Goal: Information Seeking & Learning: Learn about a topic

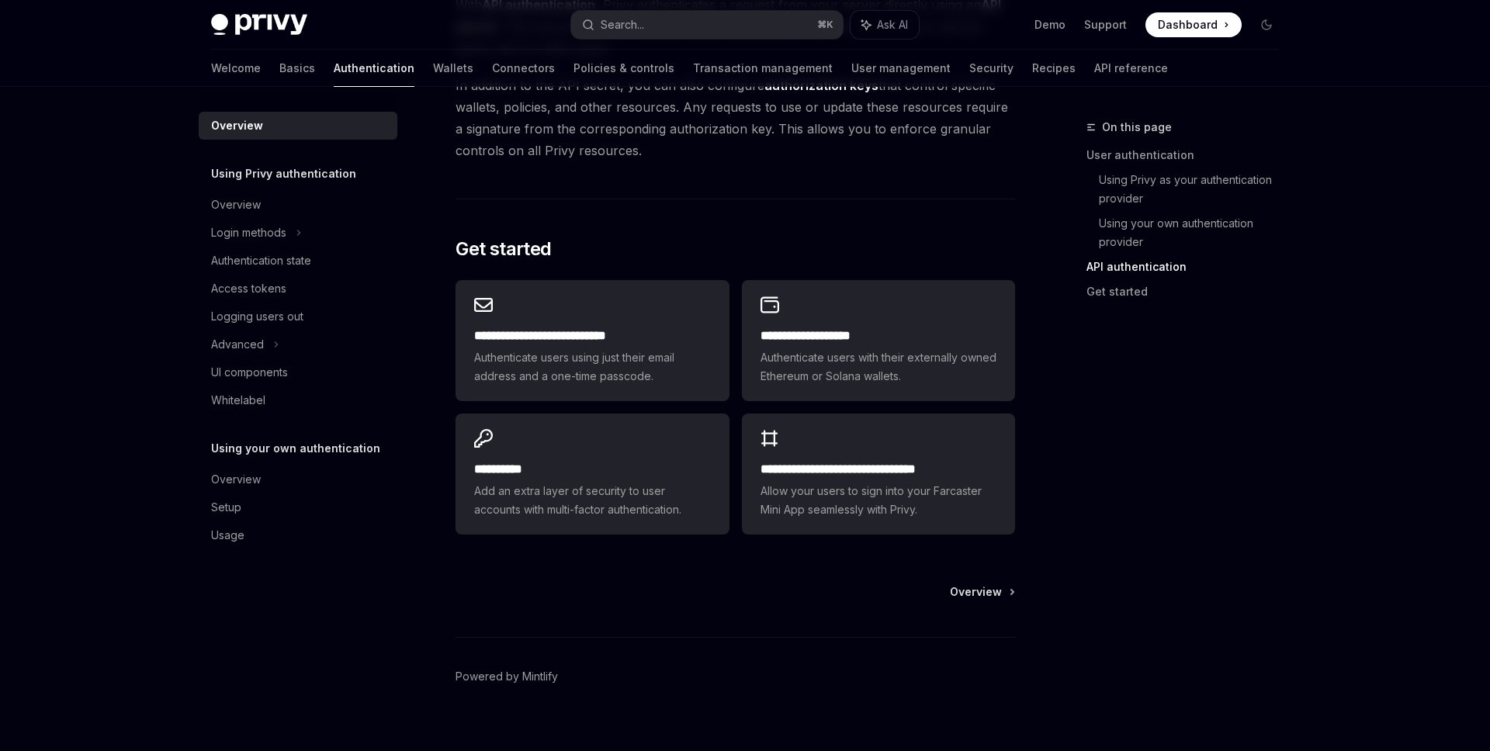
scroll to position [1178, 0]
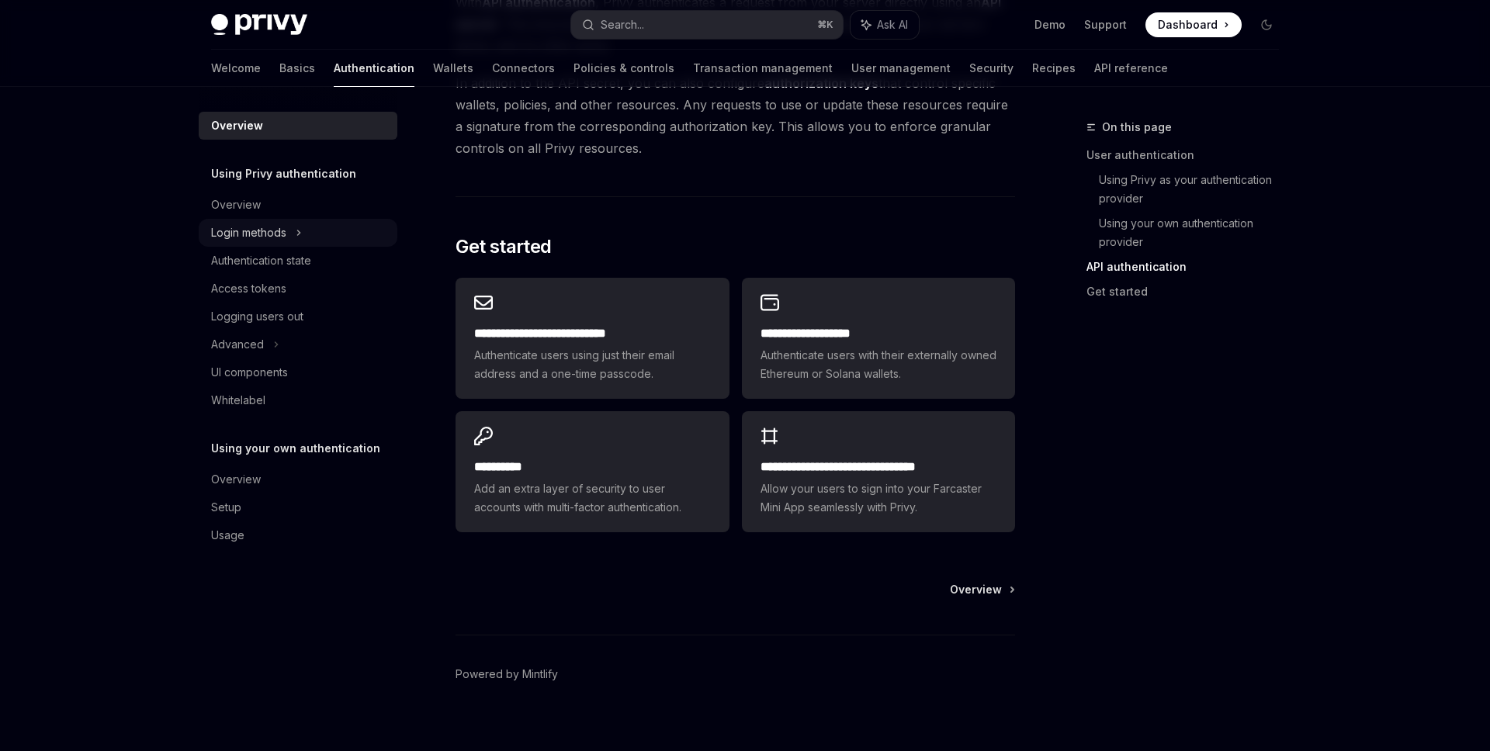
click at [292, 230] on div "Login methods" at bounding box center [298, 233] width 199 height 28
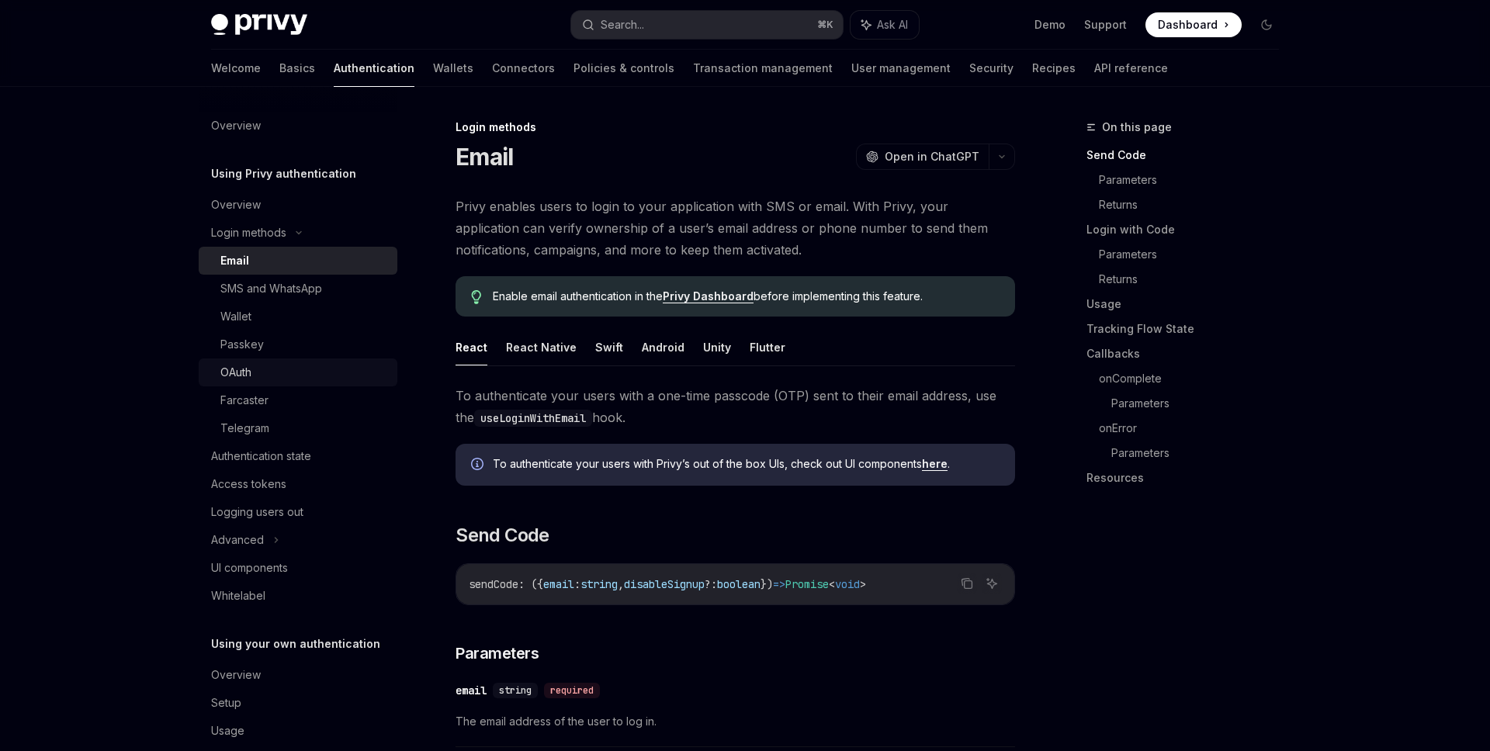
click at [265, 378] on div "OAuth" at bounding box center [304, 372] width 168 height 19
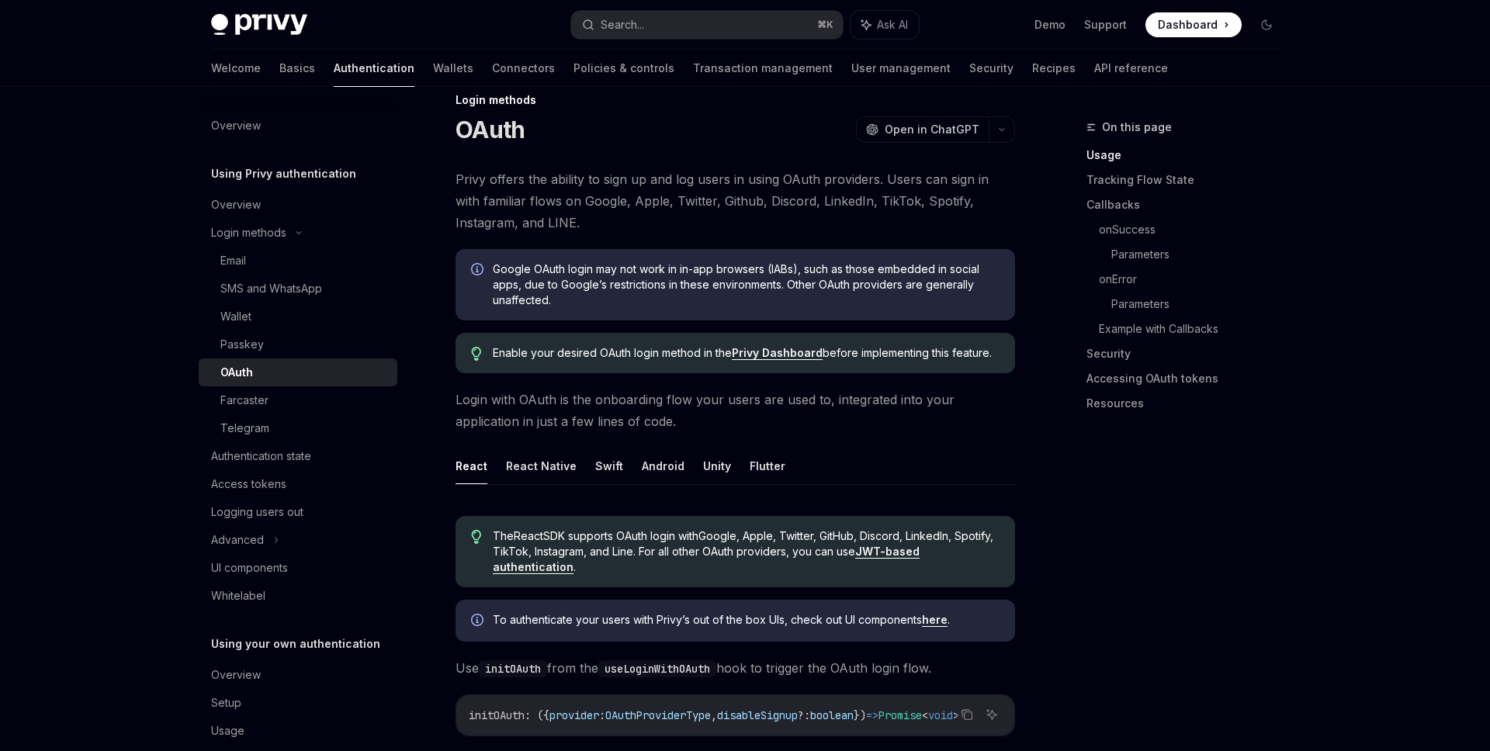
scroll to position [29, 0]
click at [299, 424] on div "Telegram" at bounding box center [304, 428] width 168 height 19
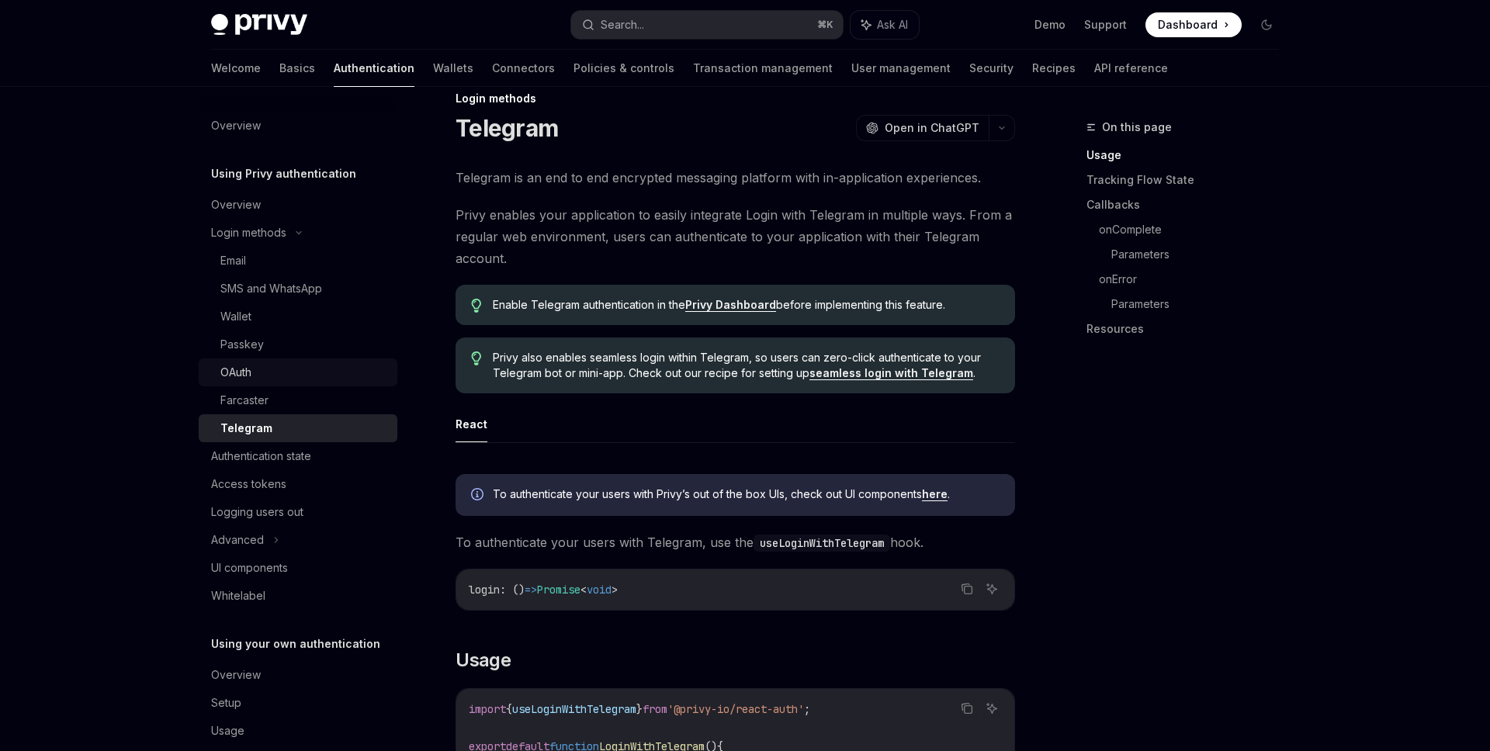
click at [277, 372] on div "OAuth" at bounding box center [304, 372] width 168 height 19
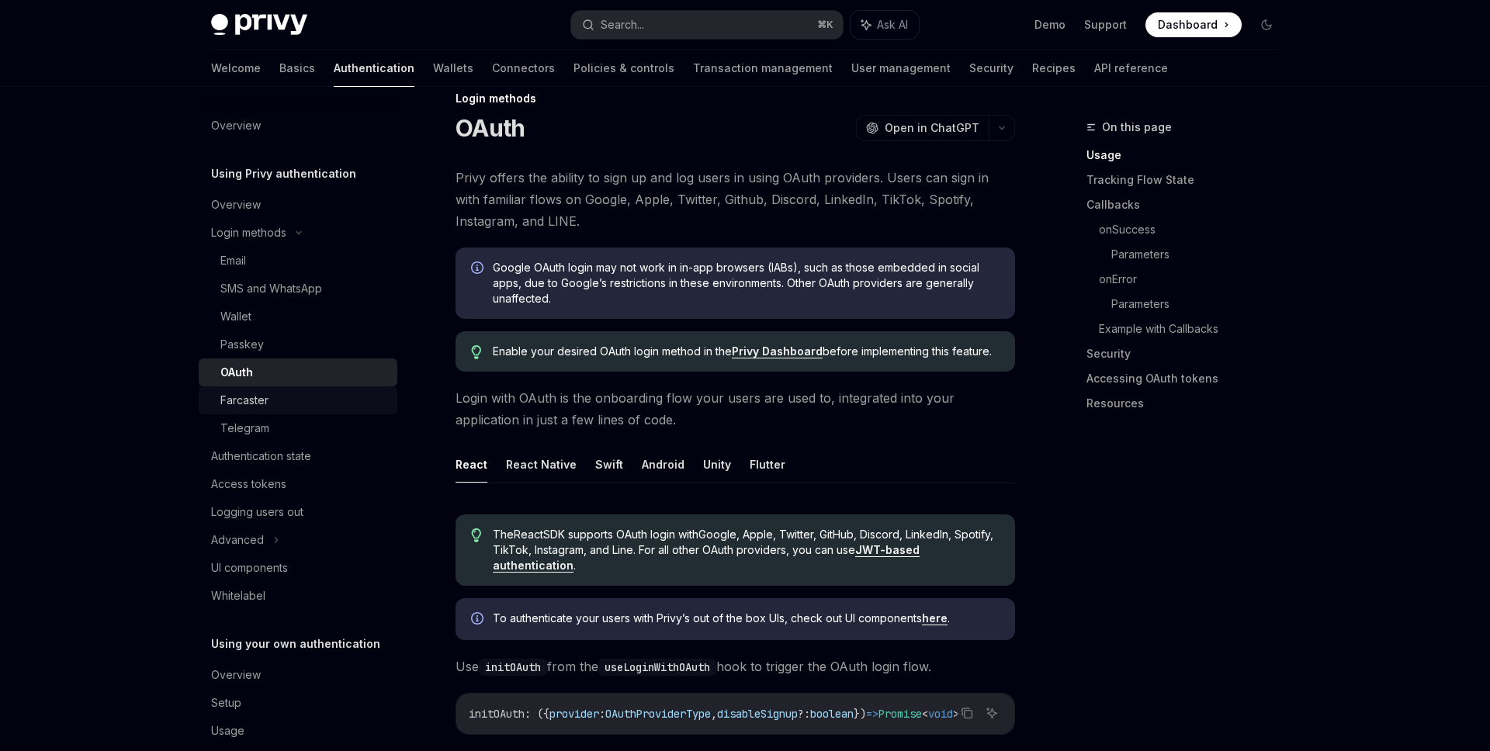
click at [290, 404] on div "Farcaster" at bounding box center [304, 400] width 168 height 19
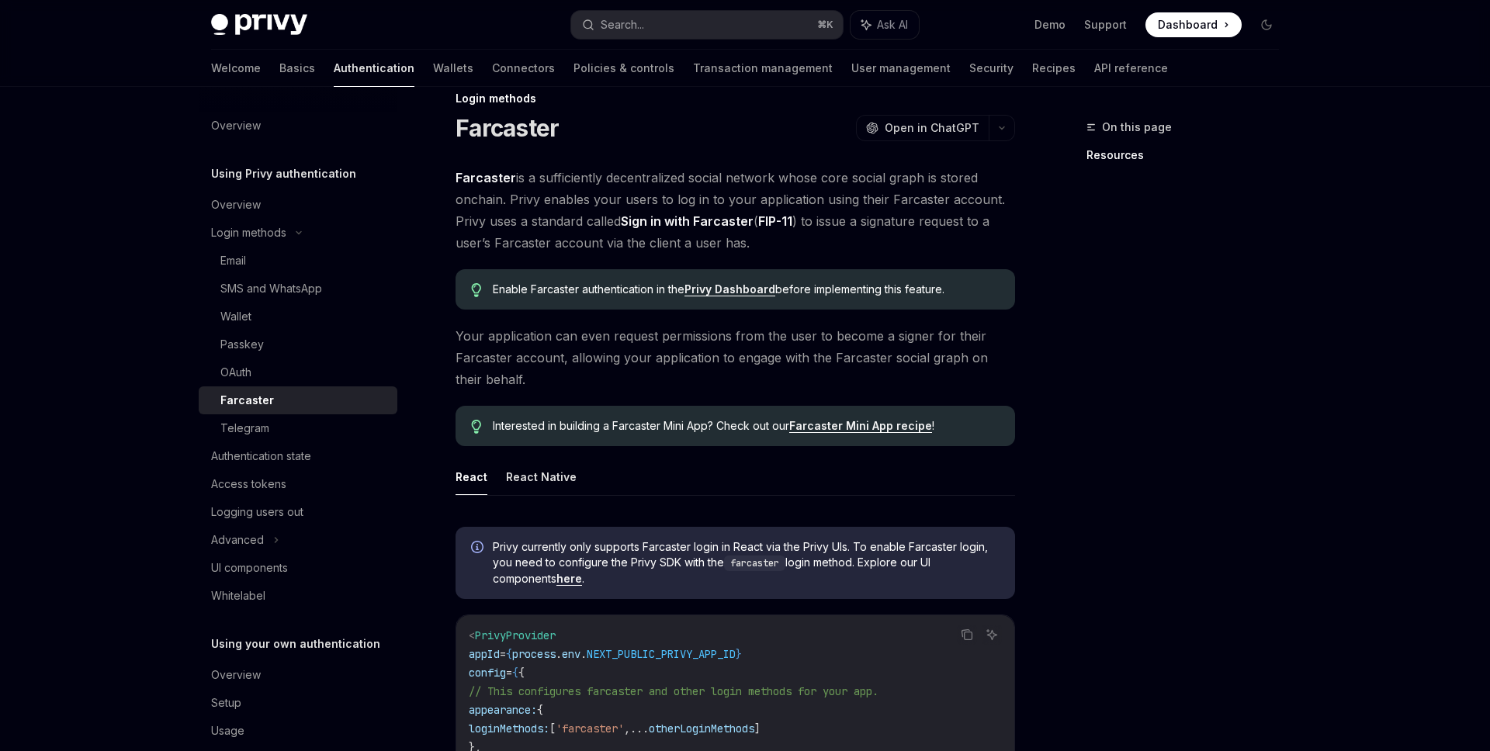
click at [309, 386] on link "Farcaster" at bounding box center [298, 400] width 199 height 28
click at [316, 375] on div "OAuth" at bounding box center [304, 372] width 168 height 19
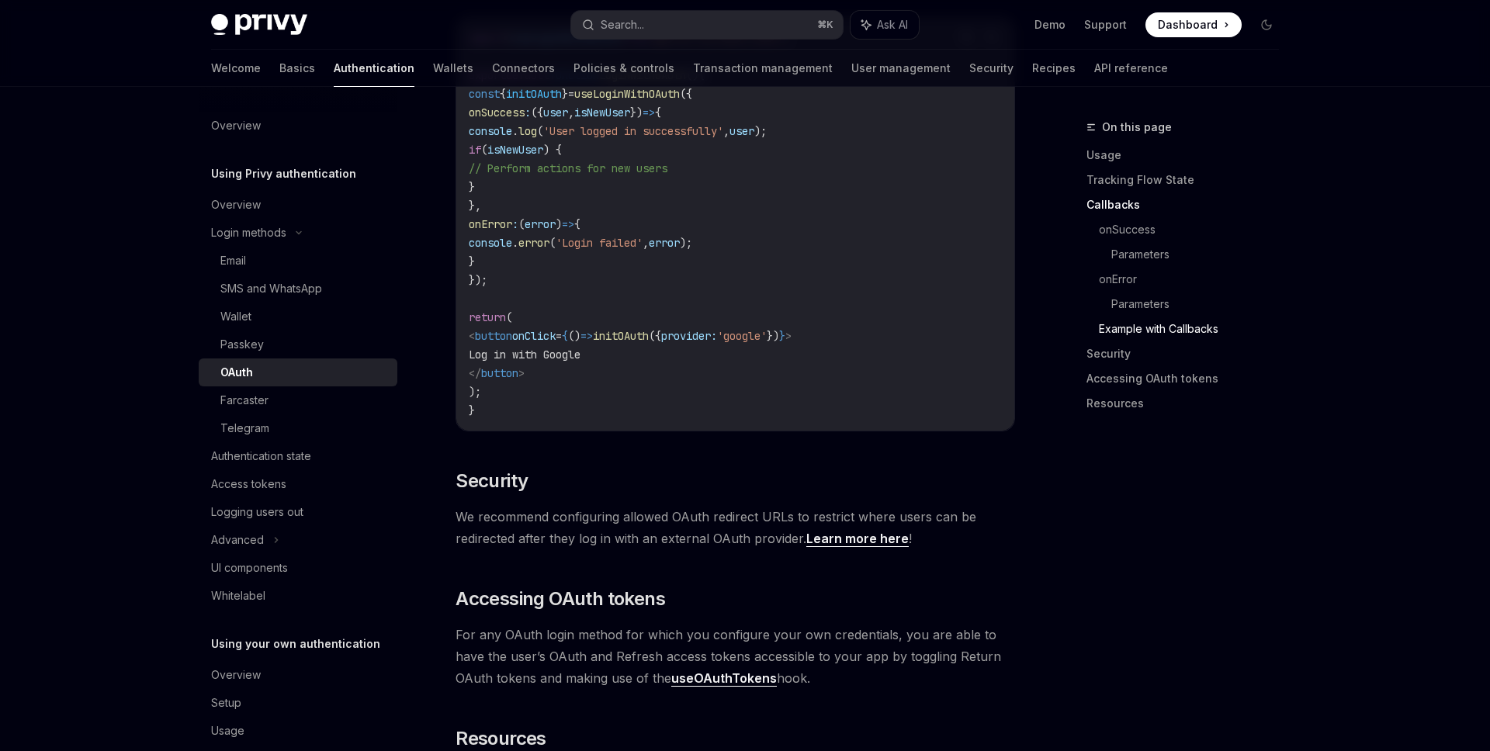
scroll to position [2903, 0]
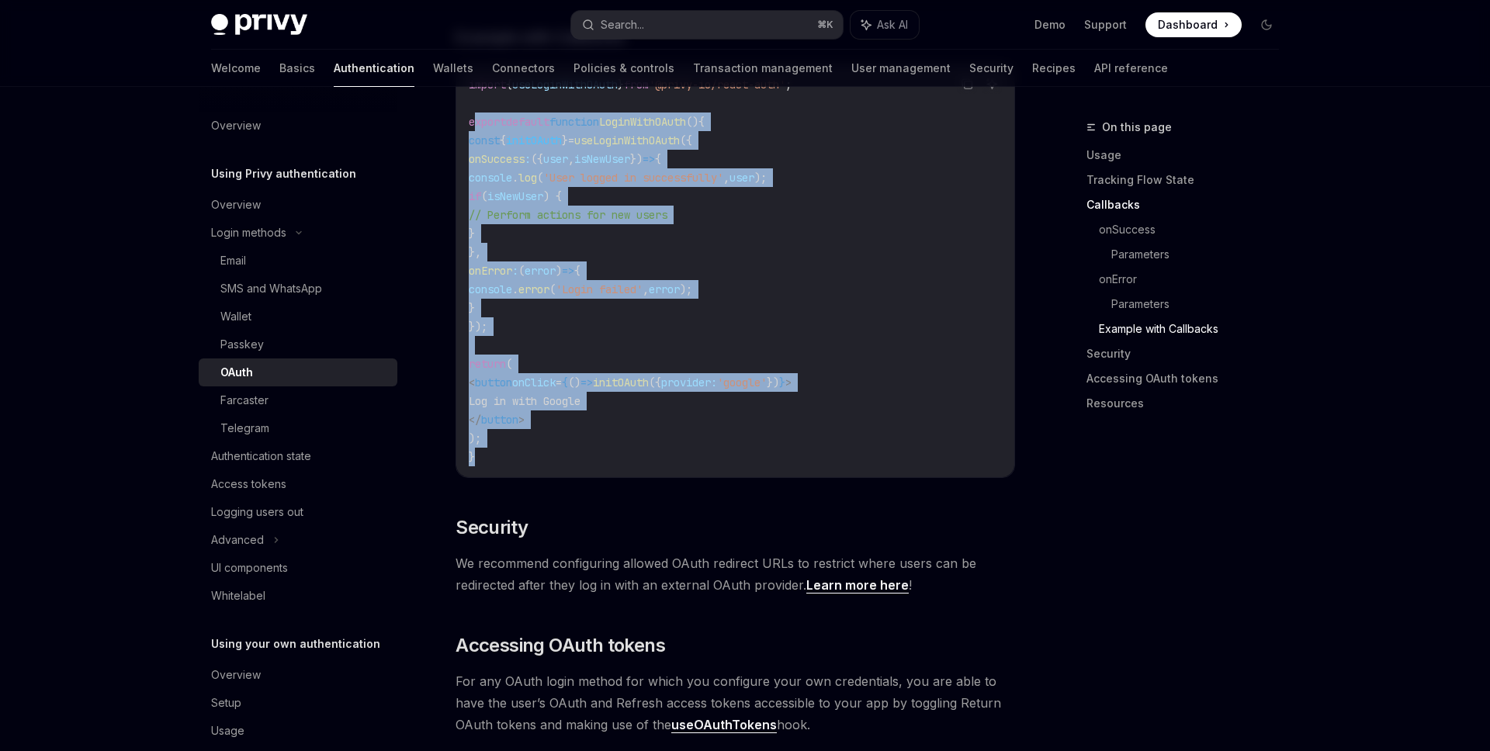
drag, startPoint x: 506, startPoint y: 455, endPoint x: 472, endPoint y: 112, distance: 344.5
click at [472, 112] on code "import { useLoginWithOAuth } from '@privy-io/react-auth' ; export default funct…" at bounding box center [735, 270] width 533 height 391
click at [472, 115] on span "export" at bounding box center [487, 122] width 37 height 14
drag, startPoint x: 468, startPoint y: 109, endPoint x: 548, endPoint y: 448, distance: 349.3
click at [548, 450] on div "import { useLoginWithOAuth } from '@privy-io/react-auth' ; export default funct…" at bounding box center [735, 270] width 558 height 413
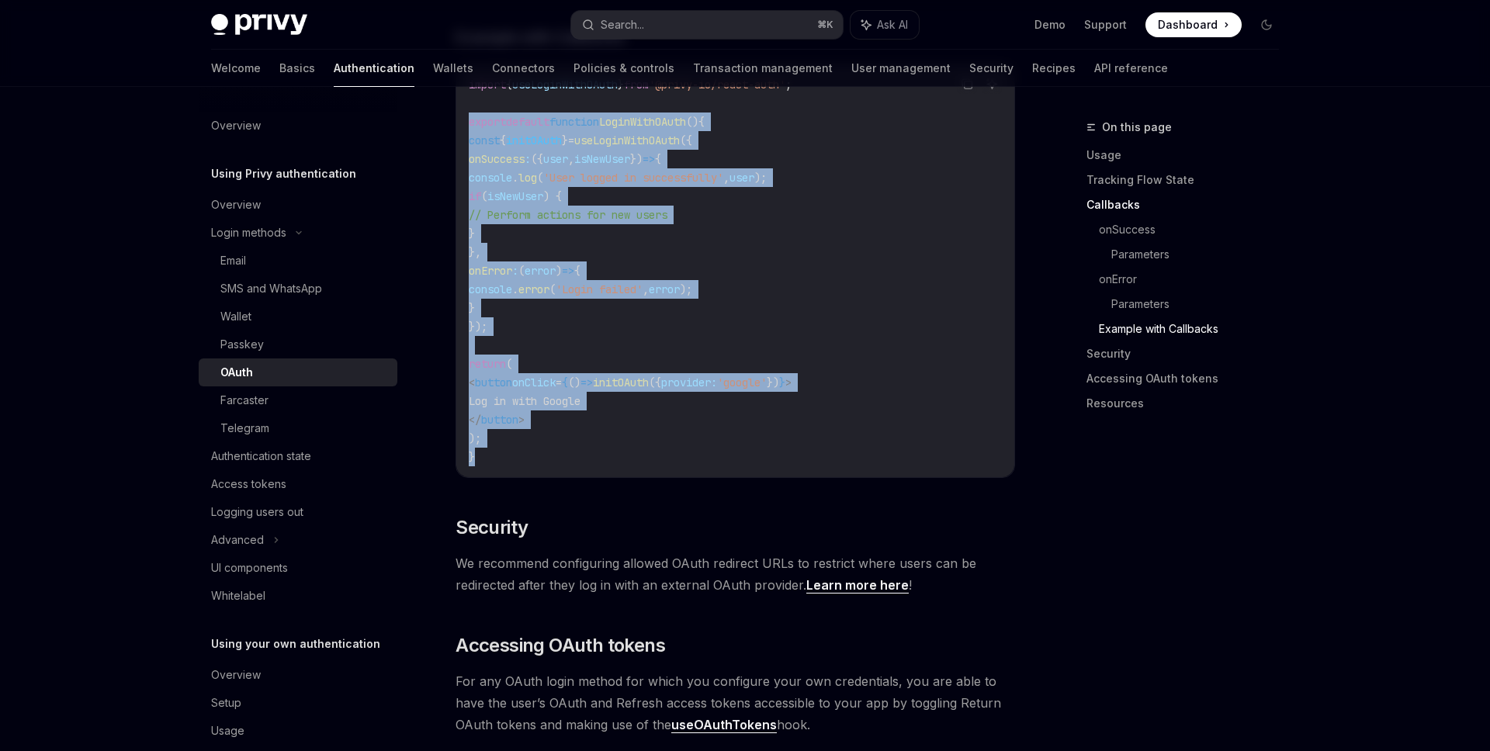
click at [548, 448] on code "import { useLoginWithOAuth } from '@privy-io/react-auth' ; export default funct…" at bounding box center [735, 270] width 533 height 391
drag, startPoint x: 548, startPoint y: 448, endPoint x: 467, endPoint y: 103, distance: 354.7
click at [467, 102] on div "import { useLoginWithOAuth } from '@privy-io/react-auth' ; export default funct…" at bounding box center [735, 270] width 558 height 413
click at [467, 103] on div "import { useLoginWithOAuth } from '@privy-io/react-auth' ; export default funct…" at bounding box center [735, 270] width 558 height 413
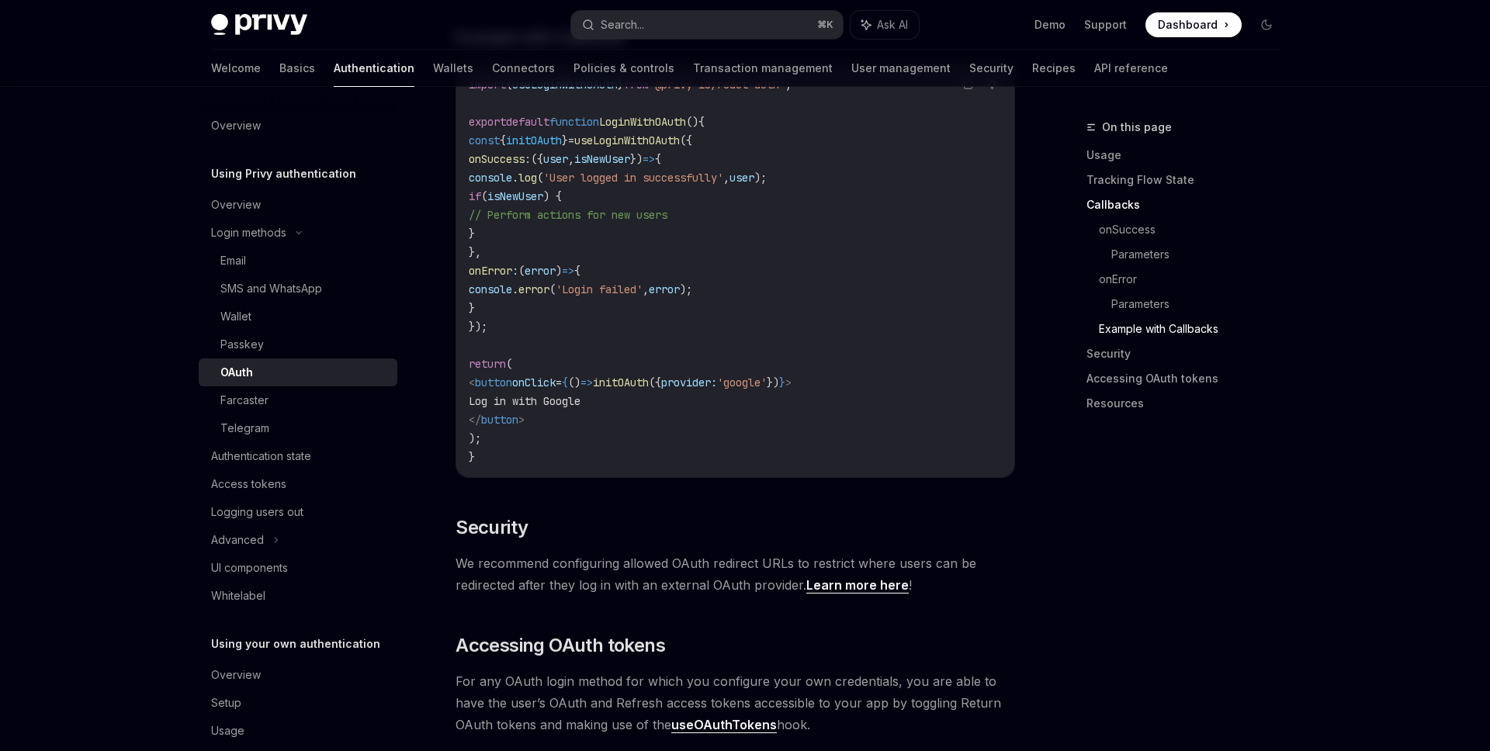
drag, startPoint x: 801, startPoint y: 157, endPoint x: 521, endPoint y: 154, distance: 280.1
click at [519, 154] on code "import { useLoginWithOAuth } from '@privy-io/react-auth' ; export default funct…" at bounding box center [735, 270] width 533 height 391
click at [543, 152] on span "({" at bounding box center [537, 159] width 12 height 14
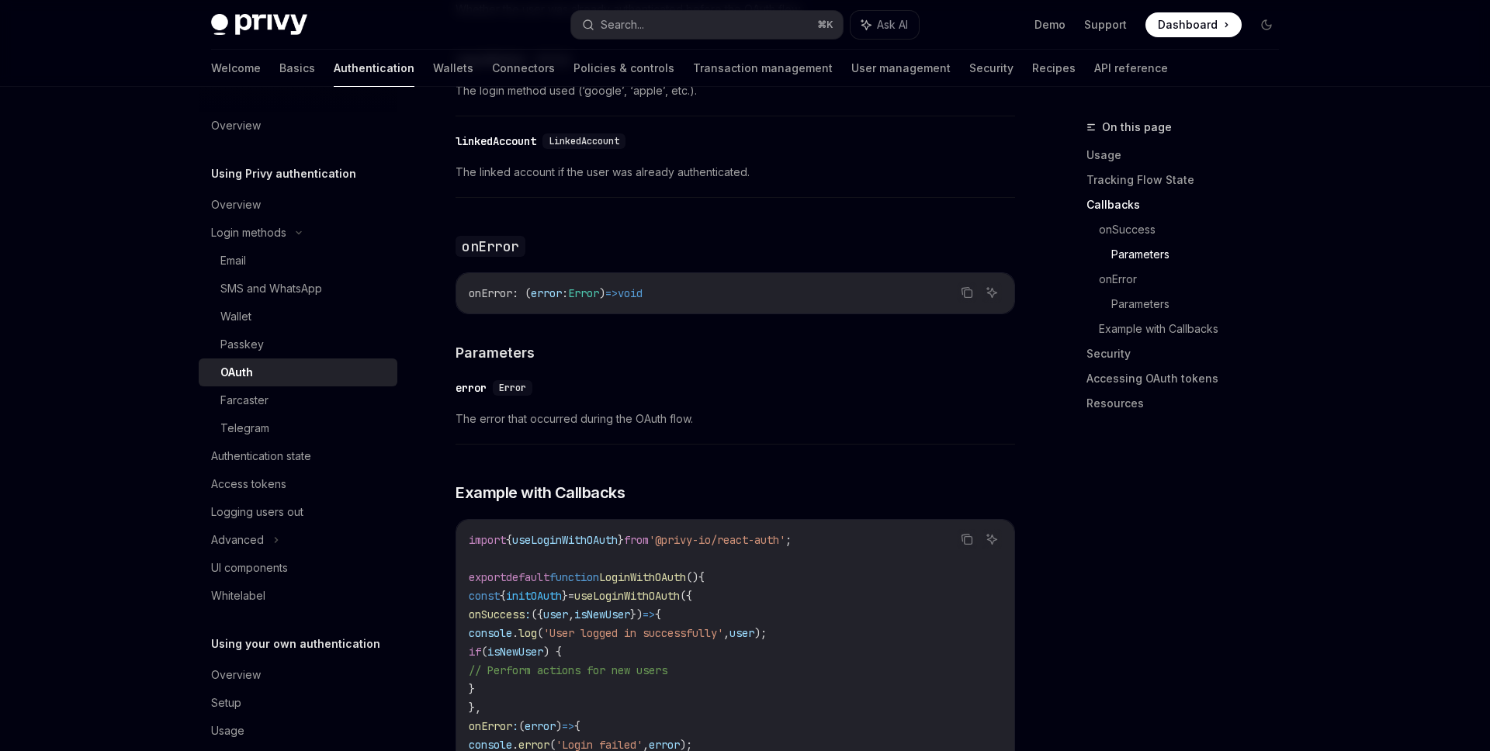
scroll to position [2266, 0]
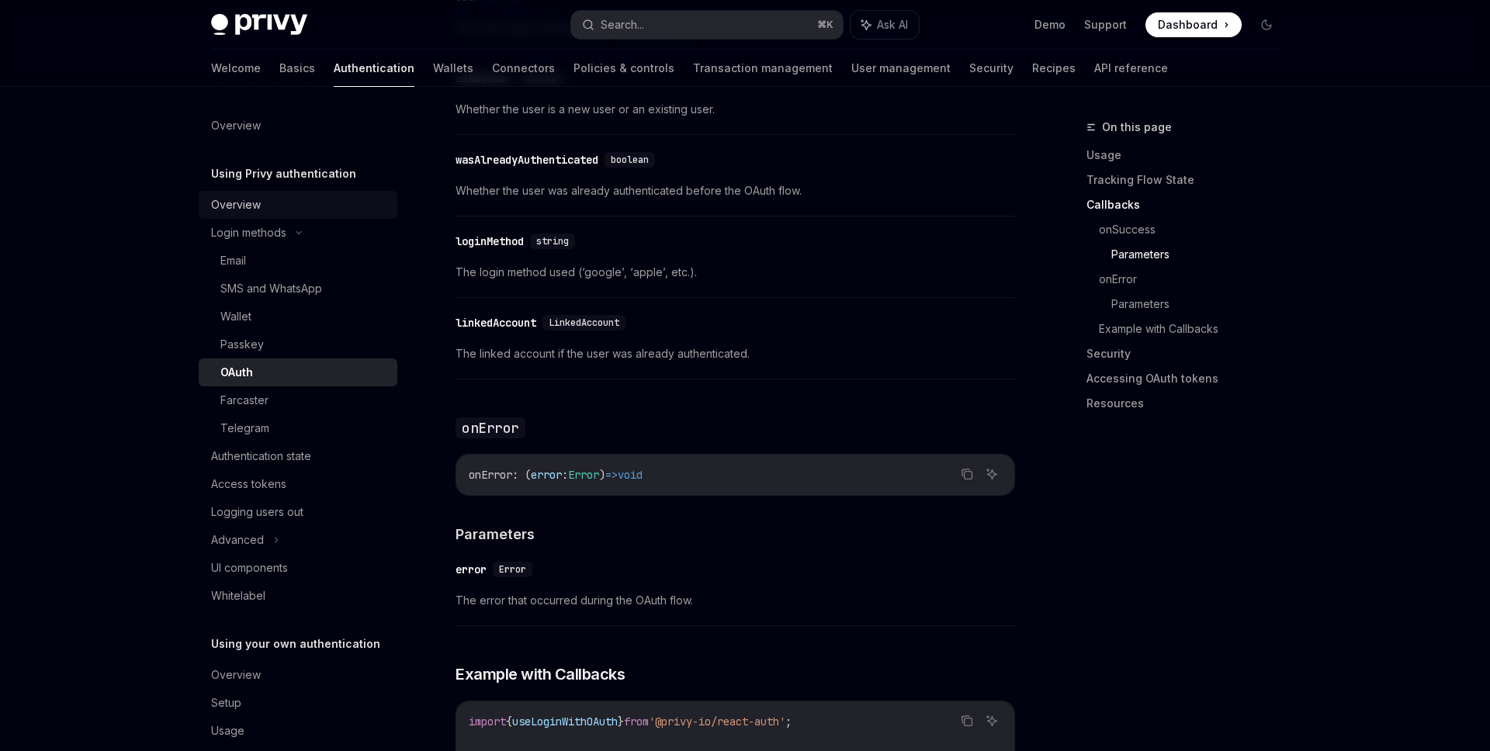
click at [307, 209] on div "Overview" at bounding box center [299, 205] width 177 height 19
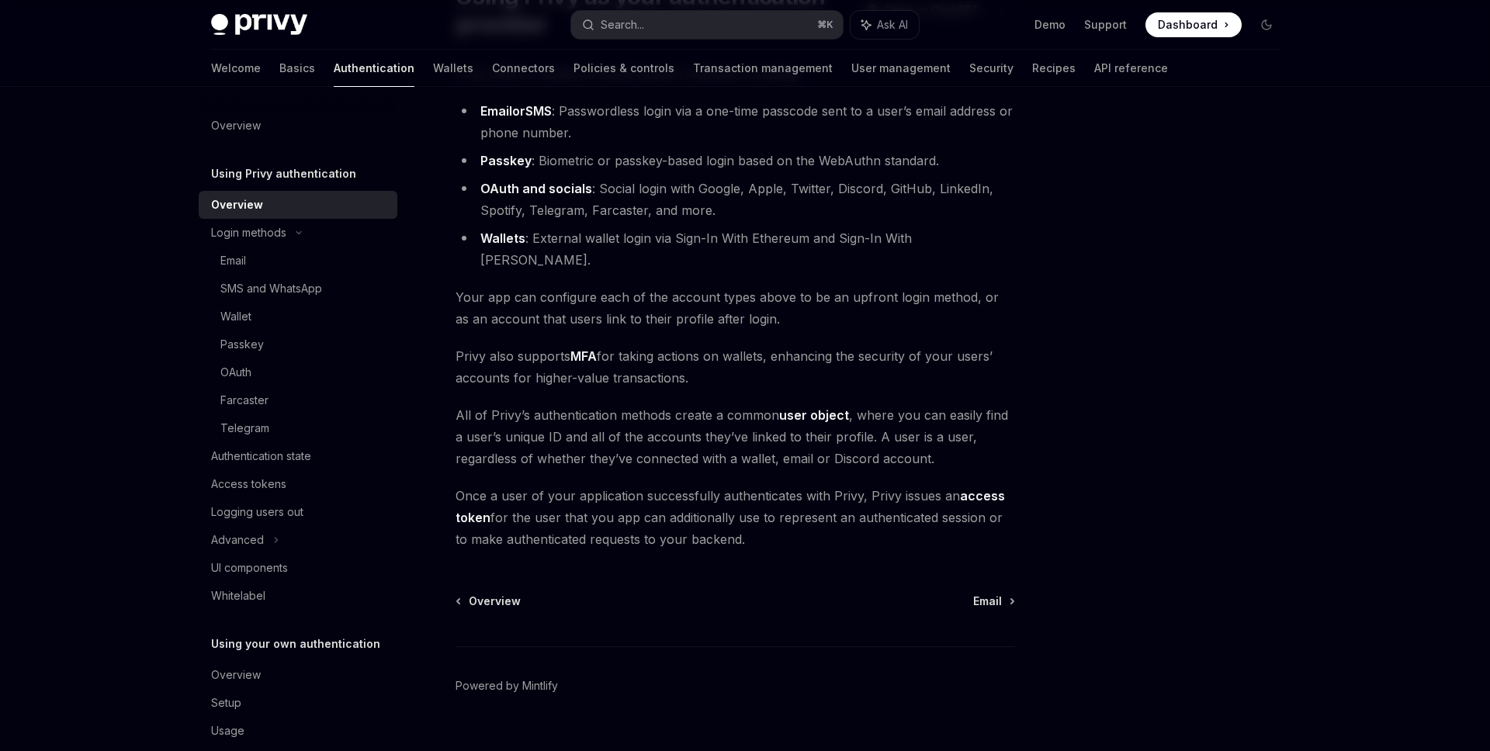
scroll to position [160, 0]
click at [295, 280] on div "SMS and WhatsApp" at bounding box center [271, 288] width 102 height 19
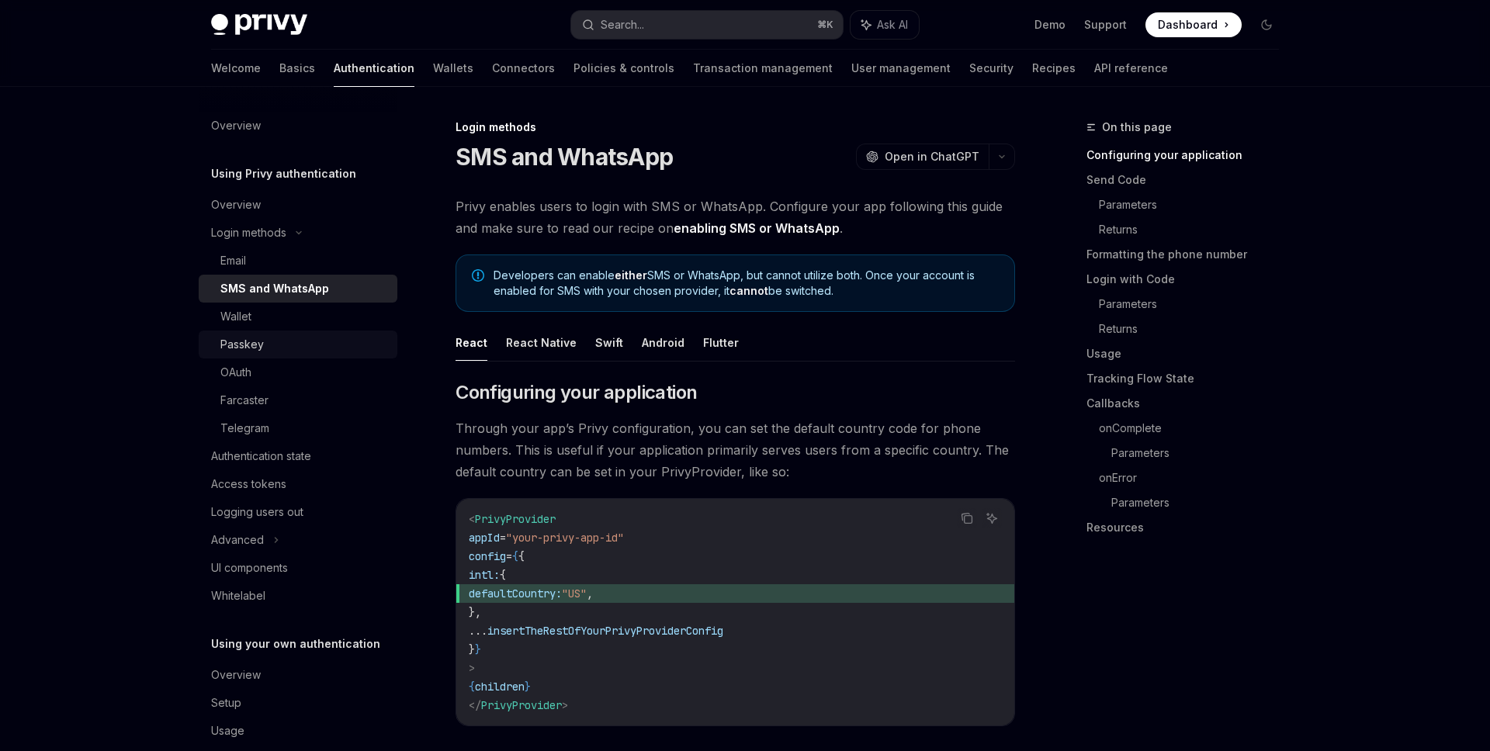
click at [320, 348] on div "Passkey" at bounding box center [304, 344] width 168 height 19
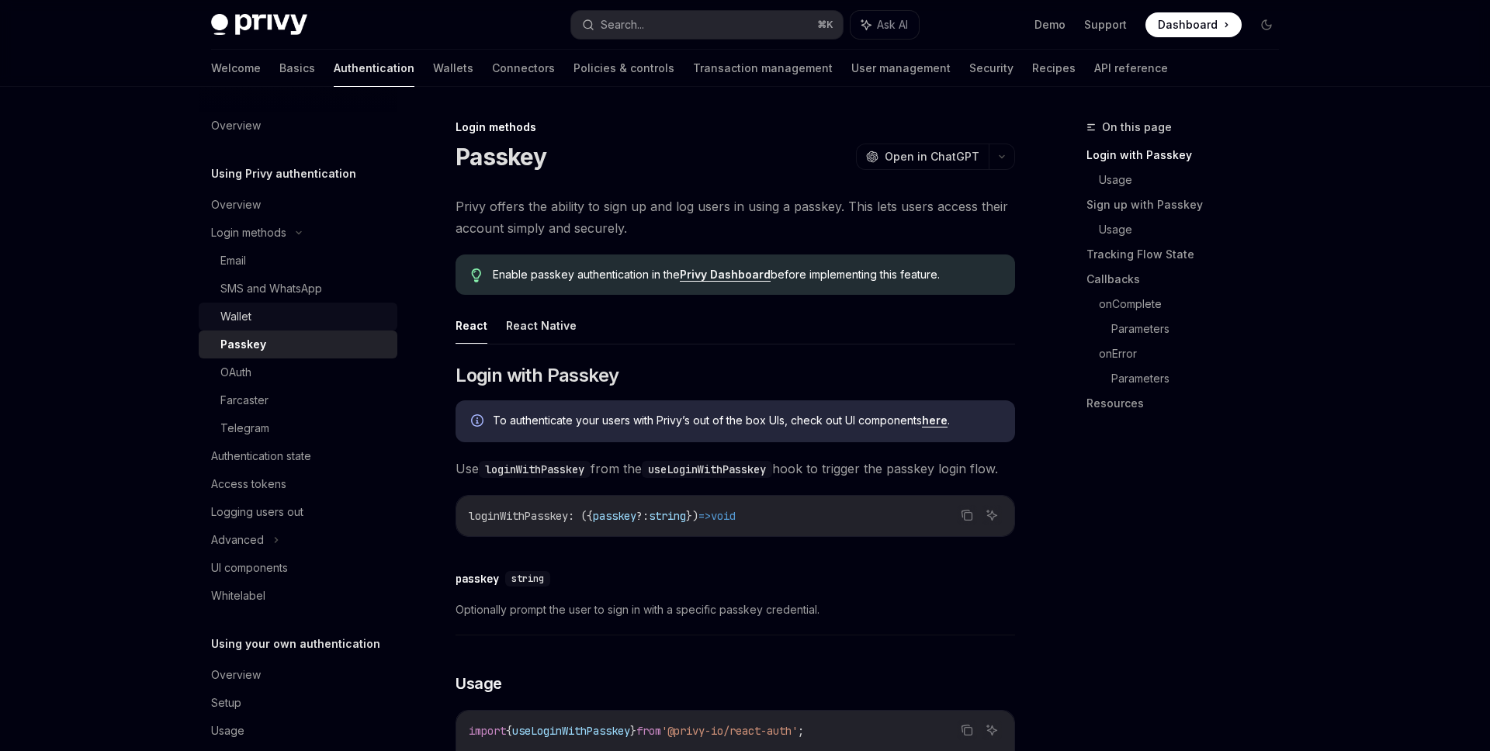
click at [331, 329] on link "Wallet" at bounding box center [298, 317] width 199 height 28
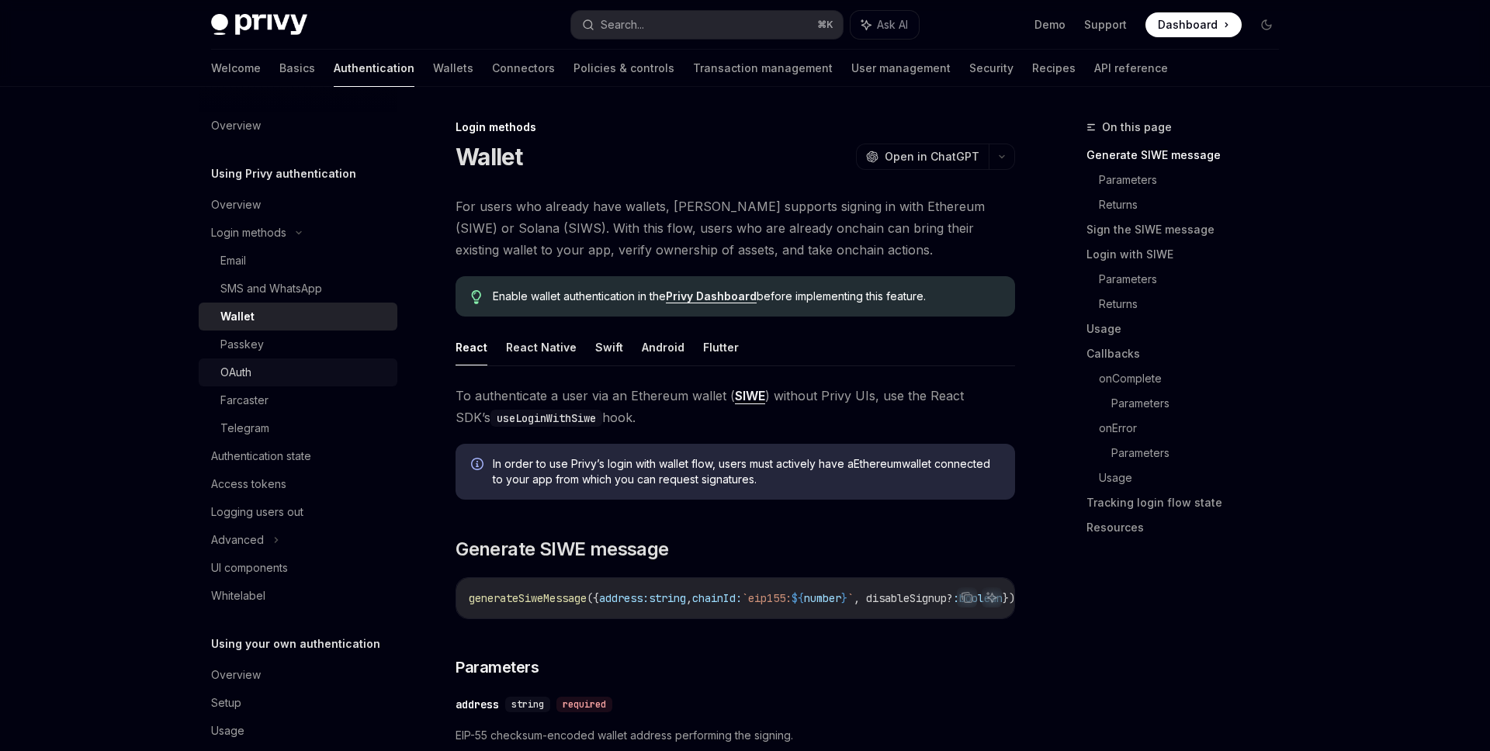
click at [310, 365] on div "OAuth" at bounding box center [304, 372] width 168 height 19
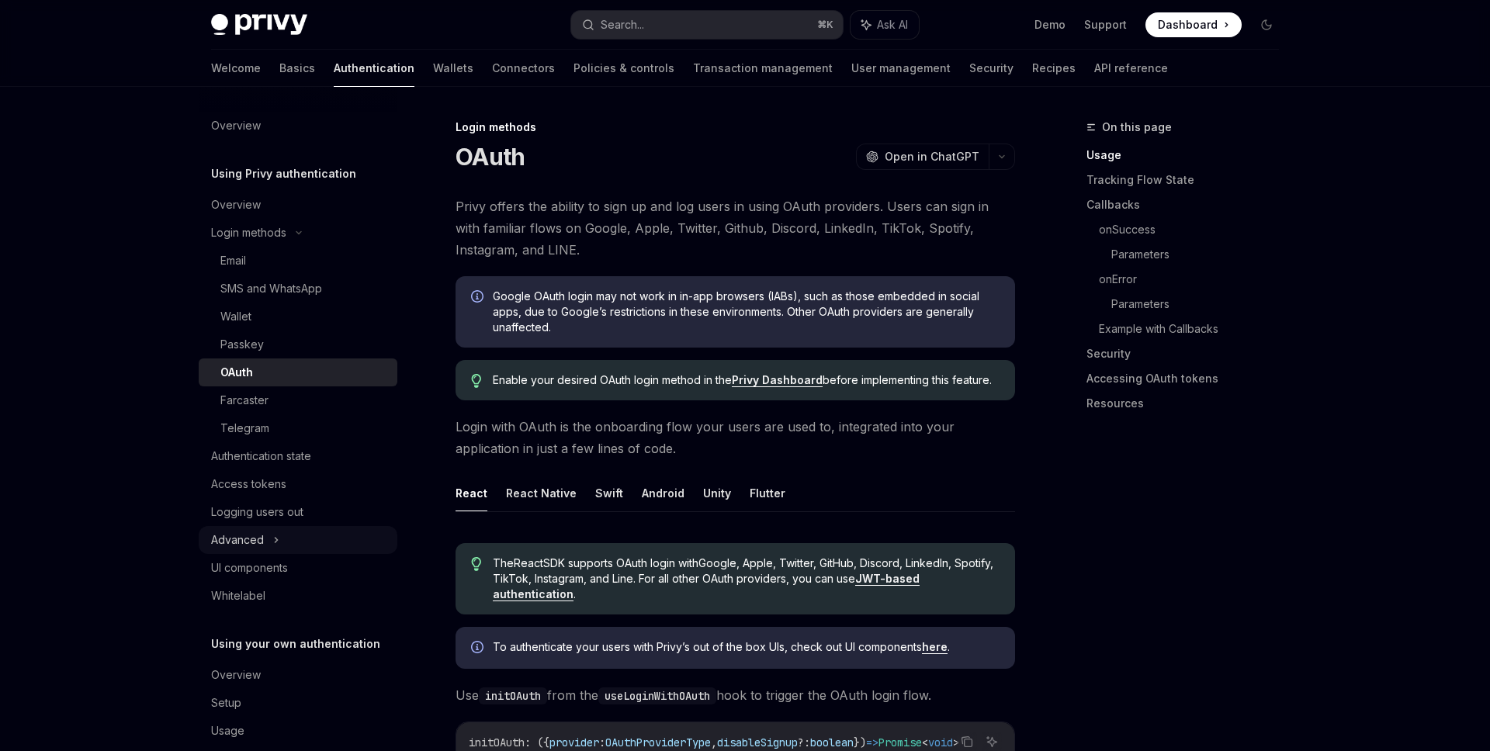
click at [309, 535] on div "Advanced" at bounding box center [298, 540] width 199 height 28
click at [320, 517] on div "Logging users out" at bounding box center [299, 512] width 177 height 19
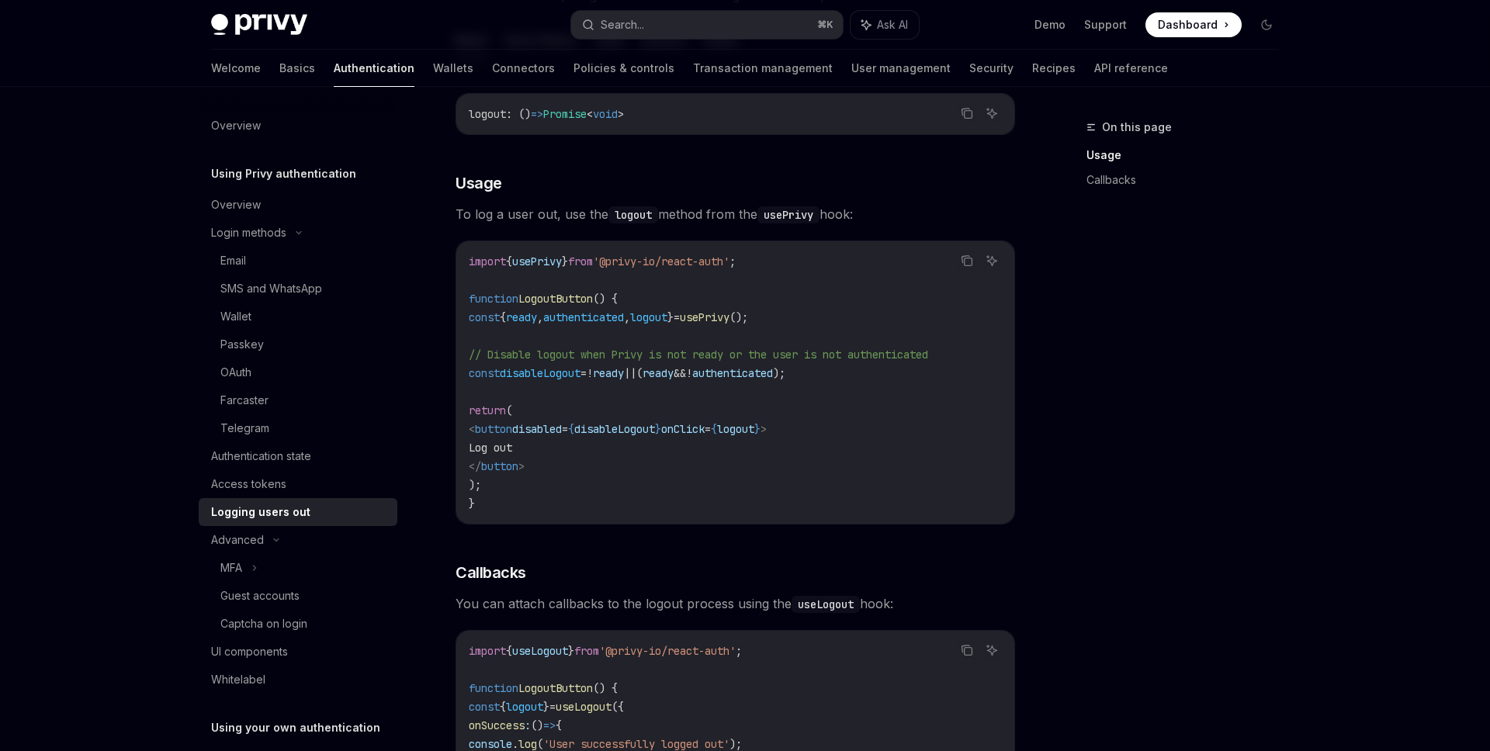
scroll to position [670, 0]
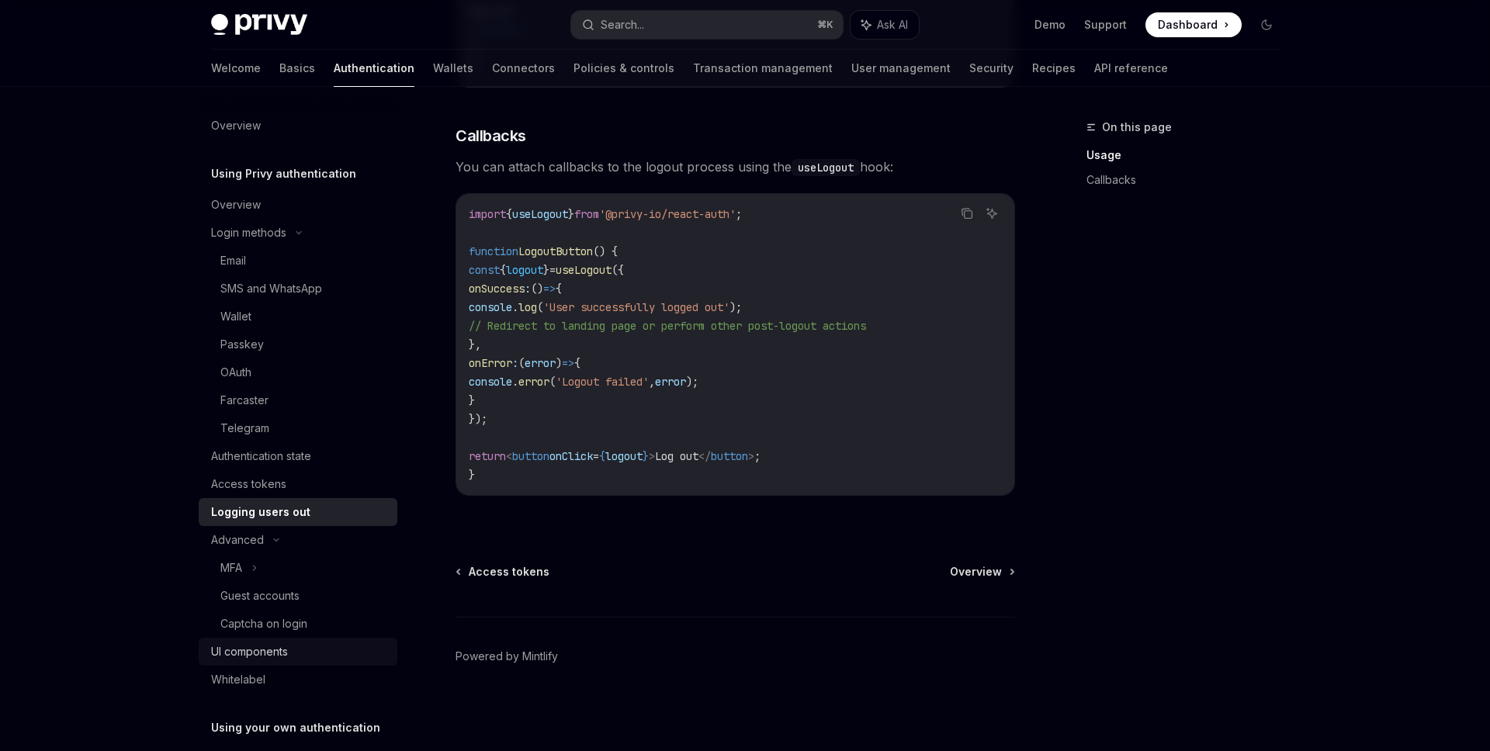
click at [277, 660] on div "UI components" at bounding box center [249, 651] width 77 height 19
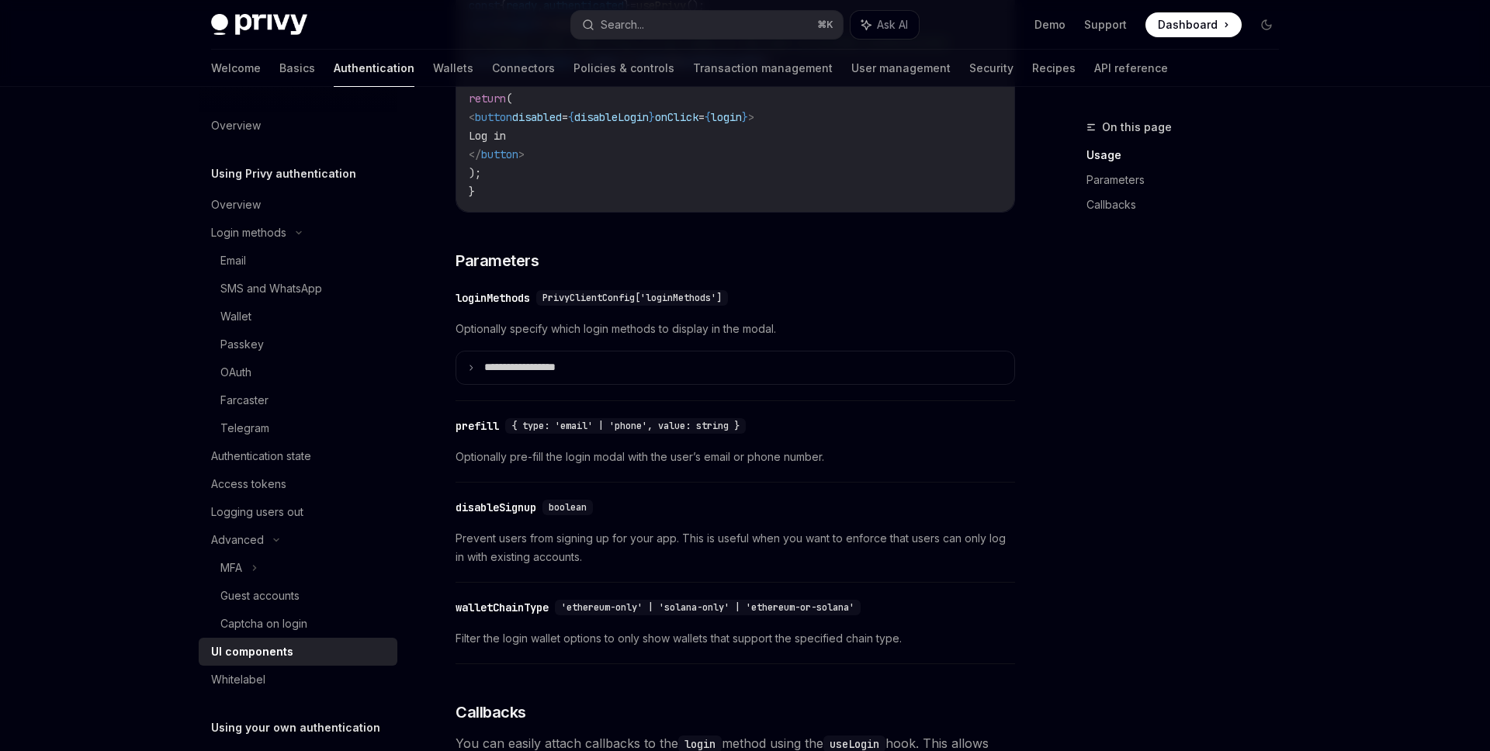
scroll to position [1261, 0]
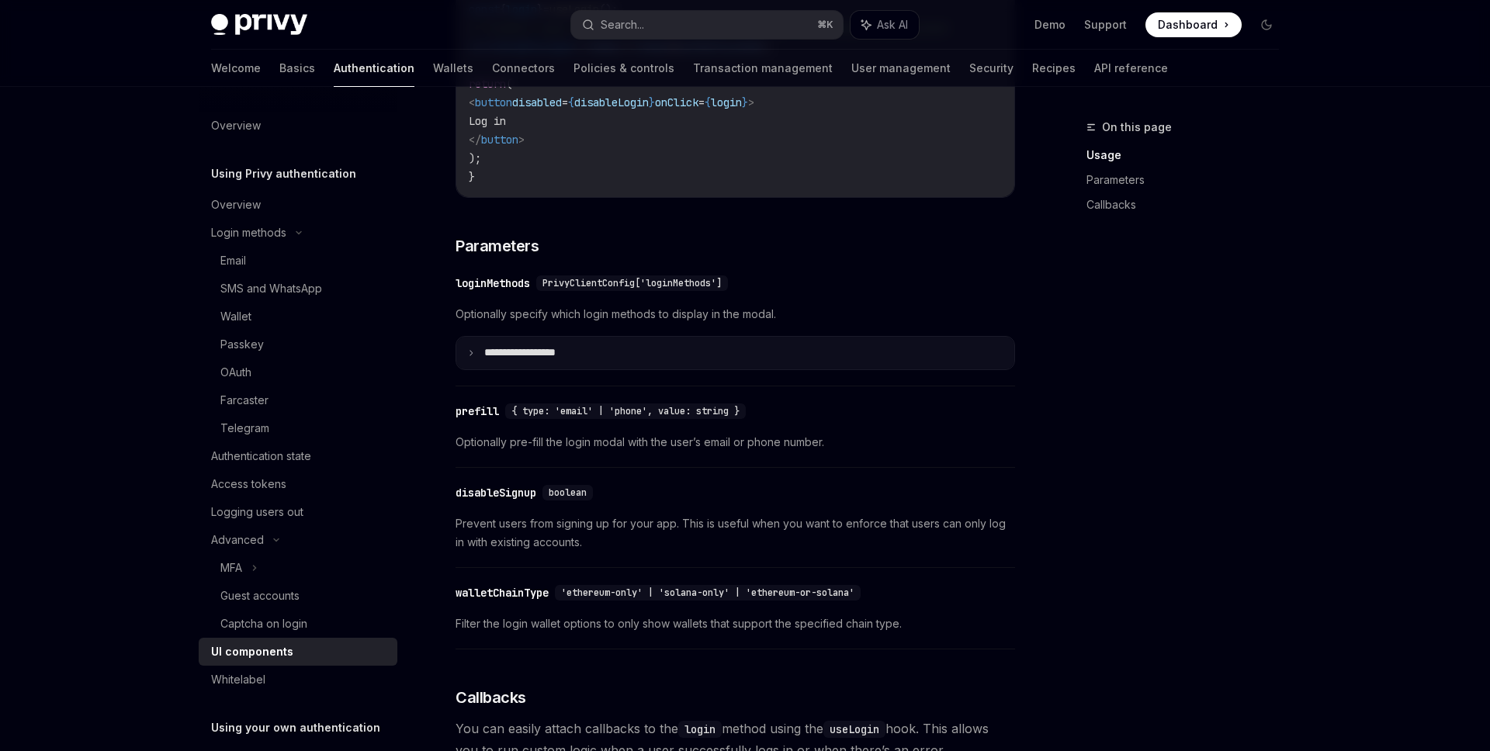
click at [587, 360] on p "**********" at bounding box center [538, 353] width 108 height 14
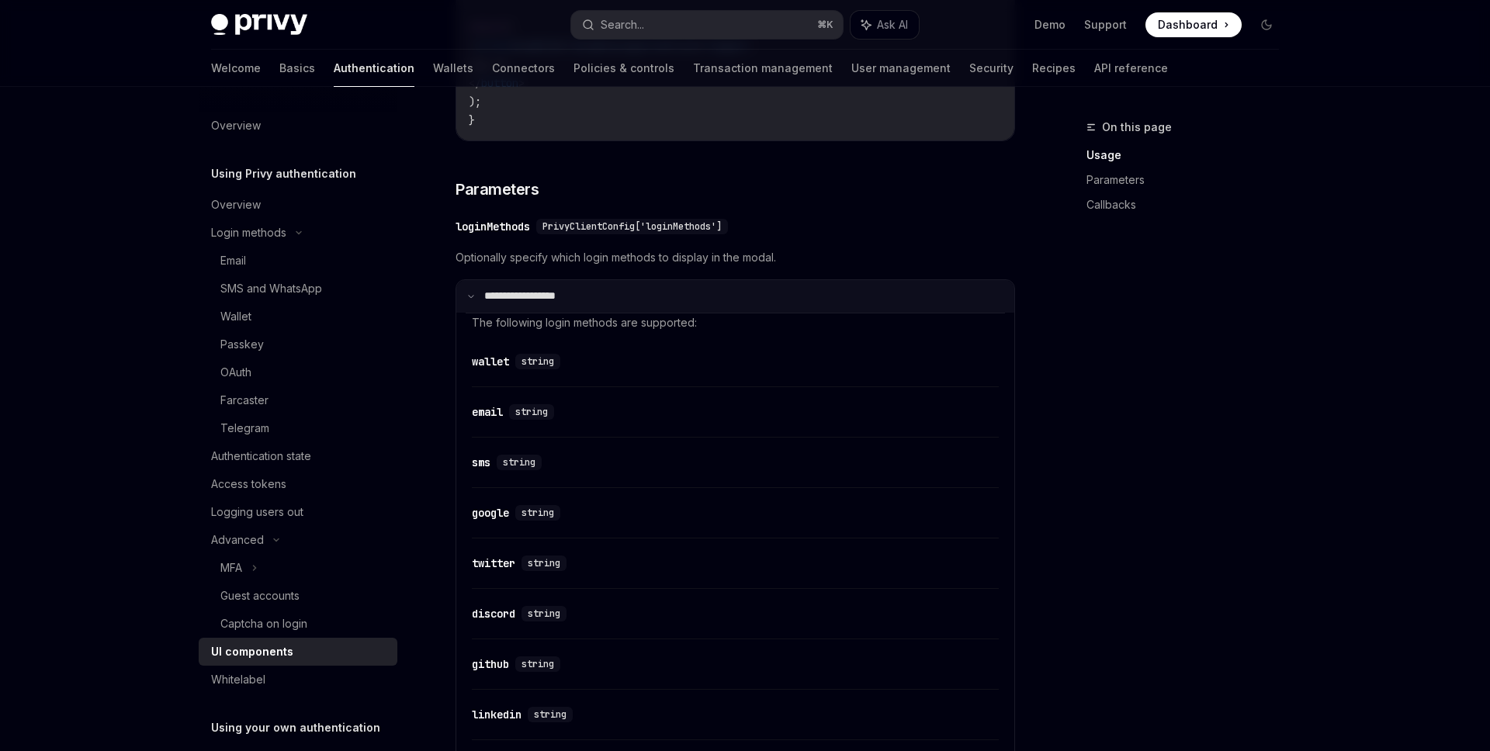
scroll to position [1292, 0]
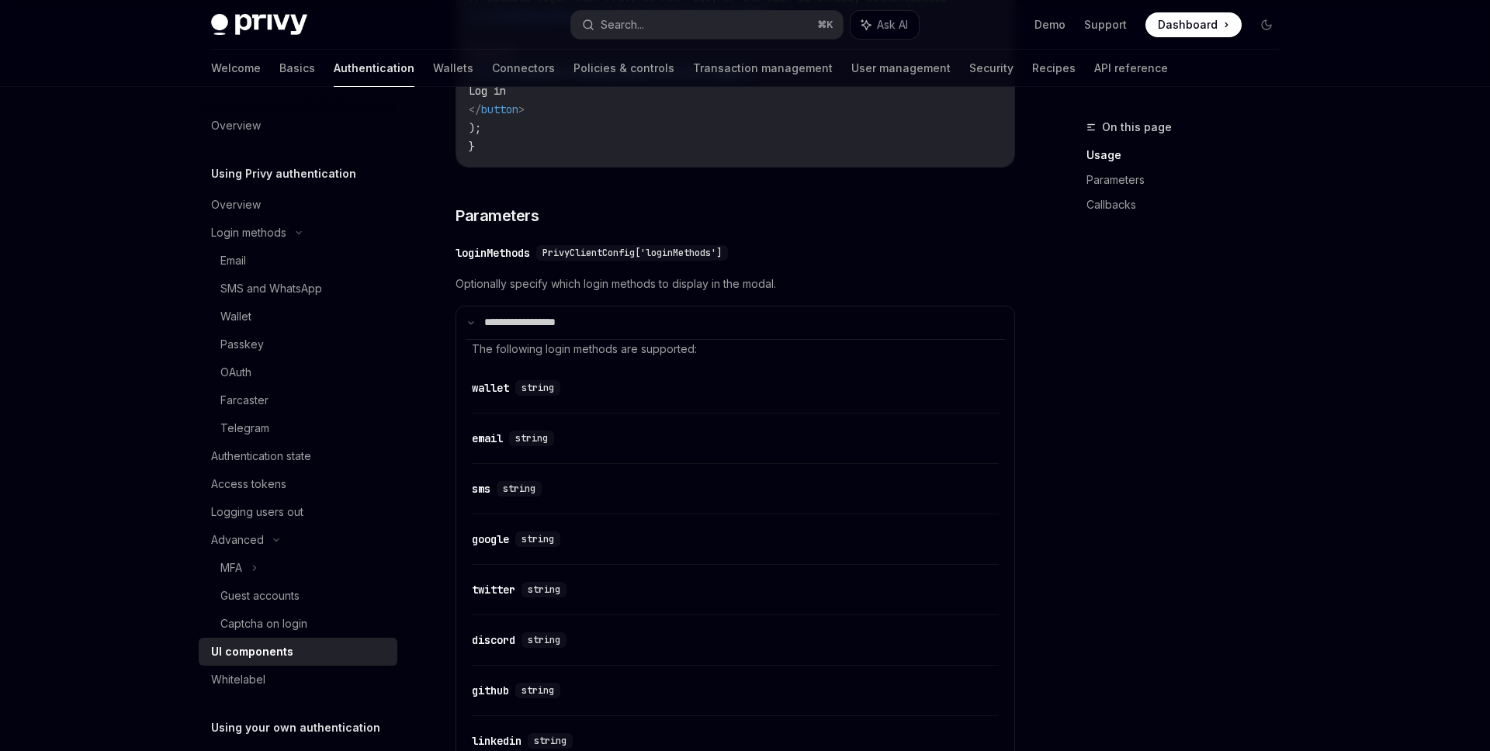
click at [716, 311] on div "**********" at bounding box center [734, 729] width 559 height 908
click at [726, 293] on span "Optionally specify which login methods to display in the modal." at bounding box center [734, 284] width 559 height 19
click at [705, 321] on summary "**********" at bounding box center [735, 322] width 558 height 33
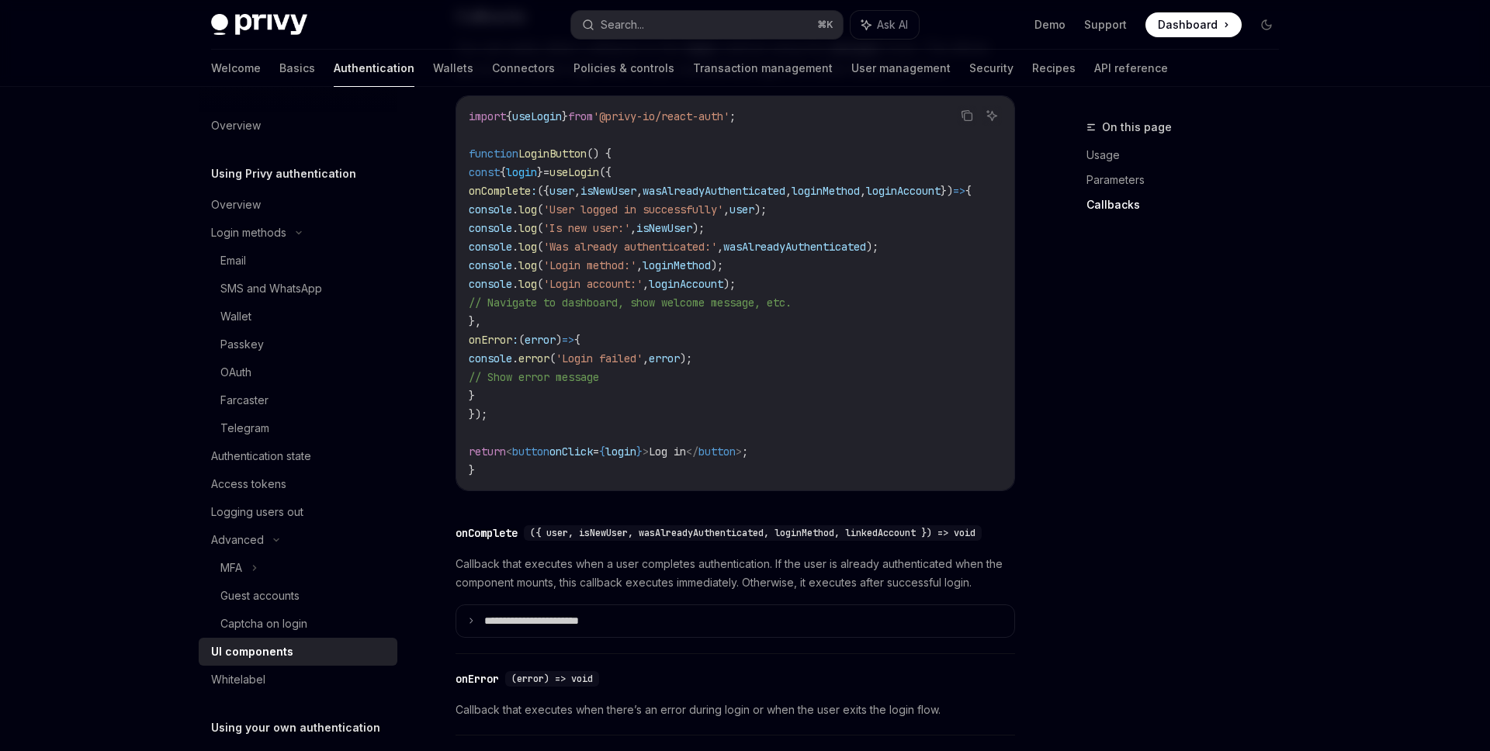
scroll to position [2206, 0]
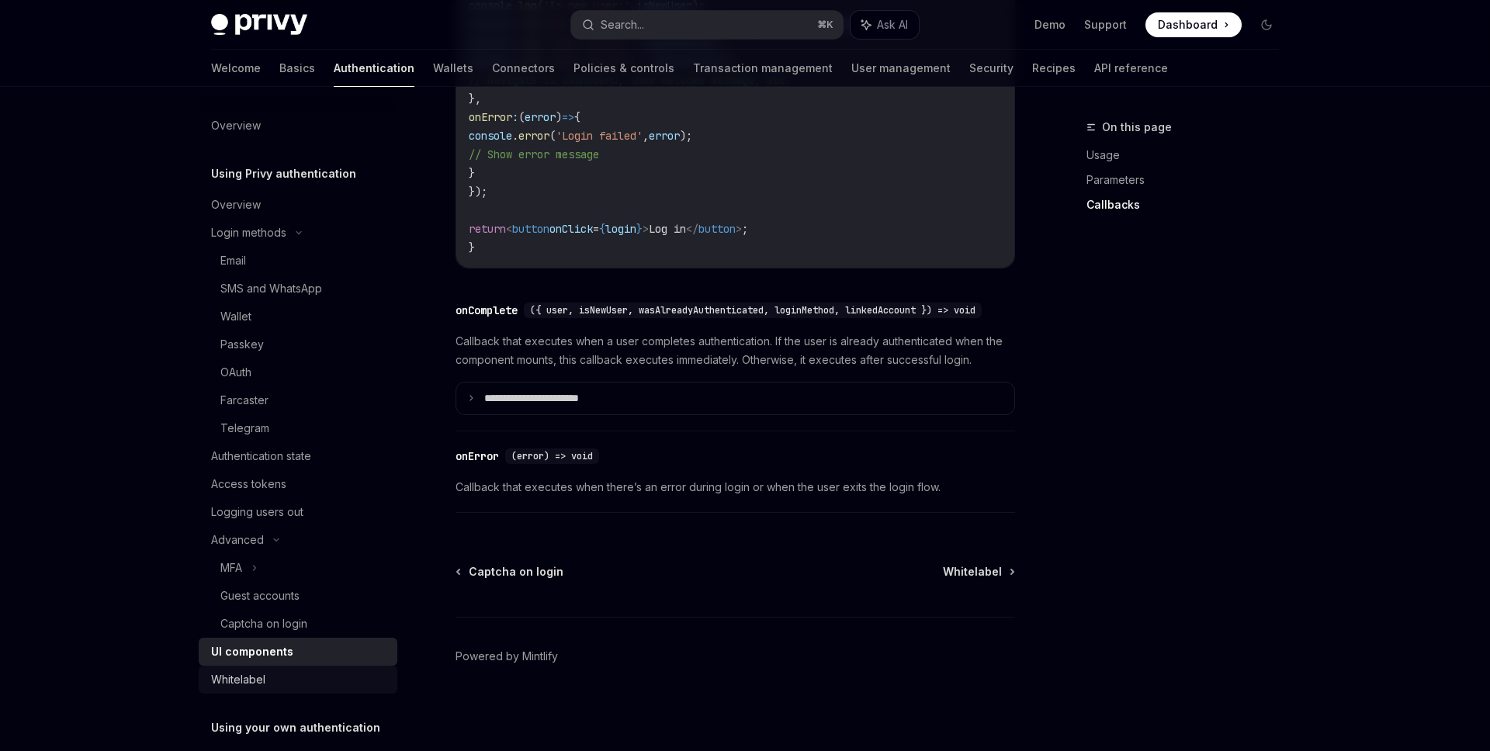
click at [324, 684] on div "Whitelabel" at bounding box center [299, 679] width 177 height 19
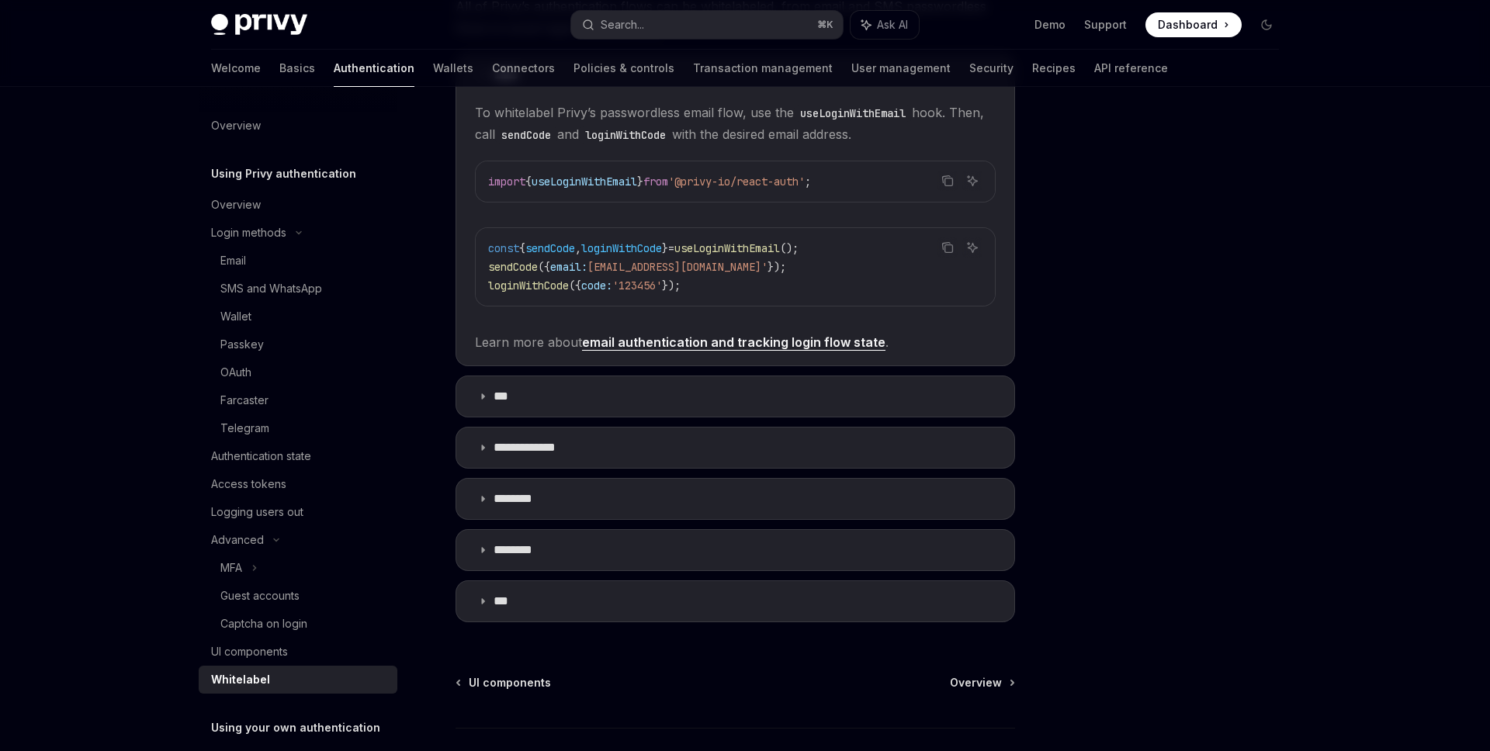
scroll to position [369, 0]
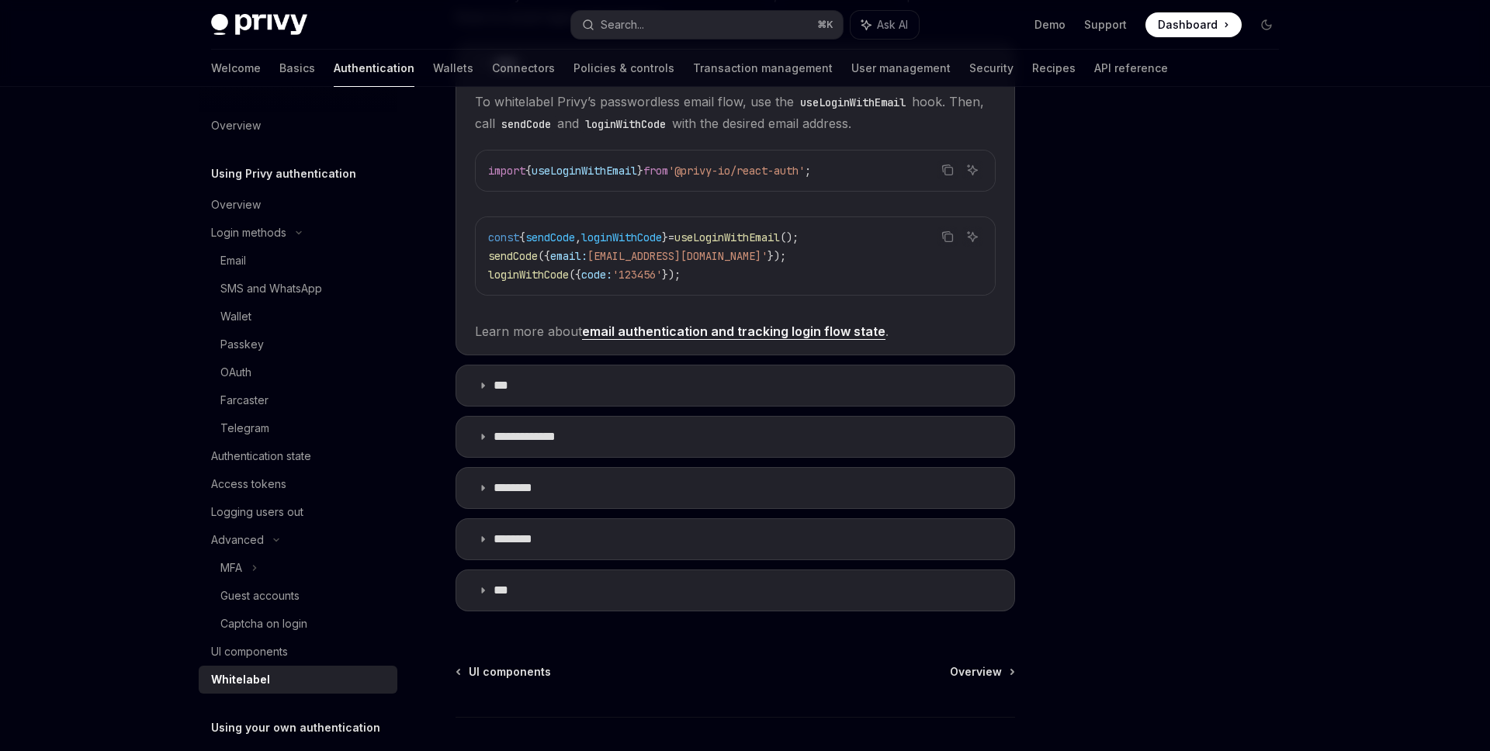
click at [793, 329] on link "email authentication and tracking login flow state" at bounding box center [733, 332] width 303 height 16
type textarea "*"
